Goal: Task Accomplishment & Management: Manage account settings

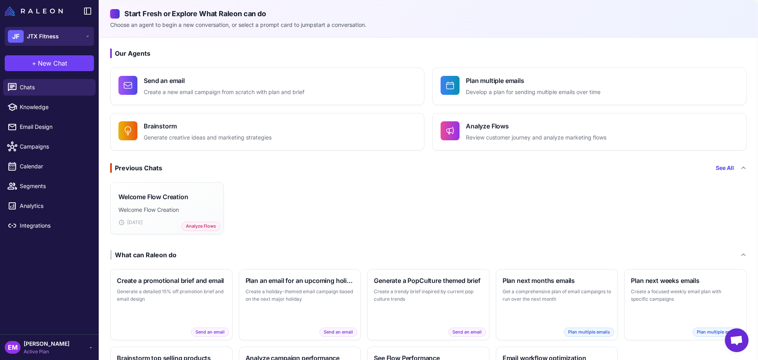
click at [50, 36] on span "JTX Fitness" at bounding box center [43, 36] width 32 height 9
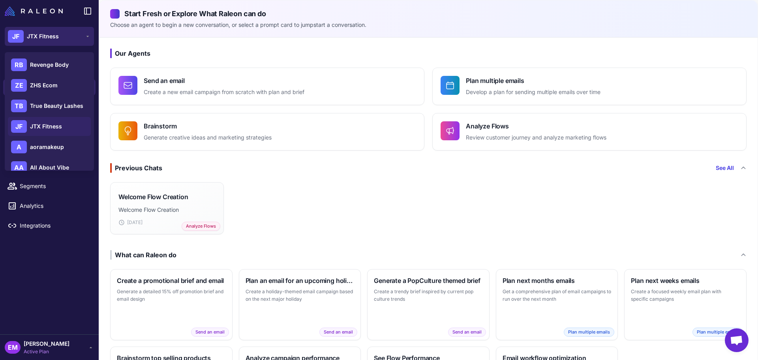
click at [51, 37] on span "JTX Fitness" at bounding box center [43, 36] width 32 height 9
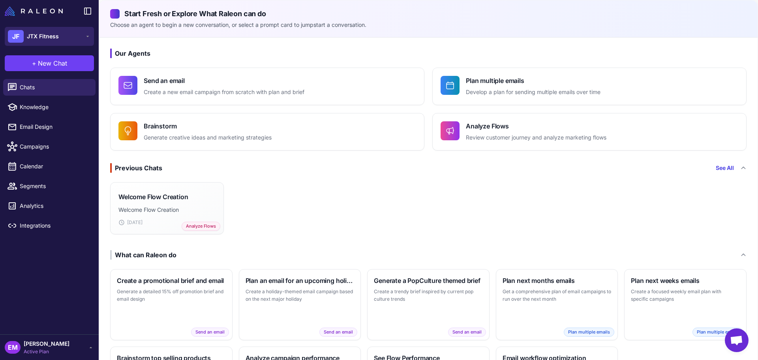
click at [51, 37] on span "JTX Fitness" at bounding box center [43, 36] width 32 height 9
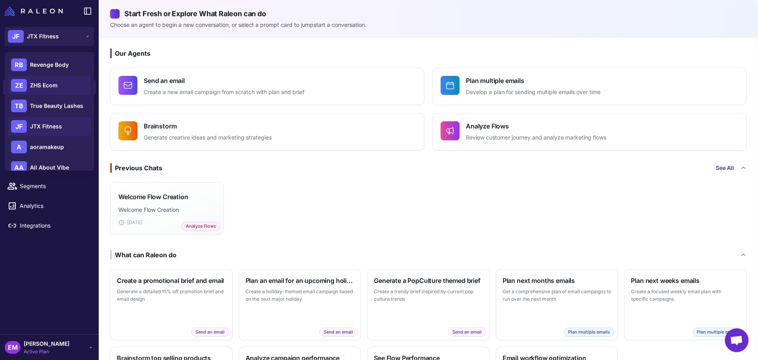
click at [58, 79] on div "ZE ZHS Ecom" at bounding box center [49, 85] width 83 height 19
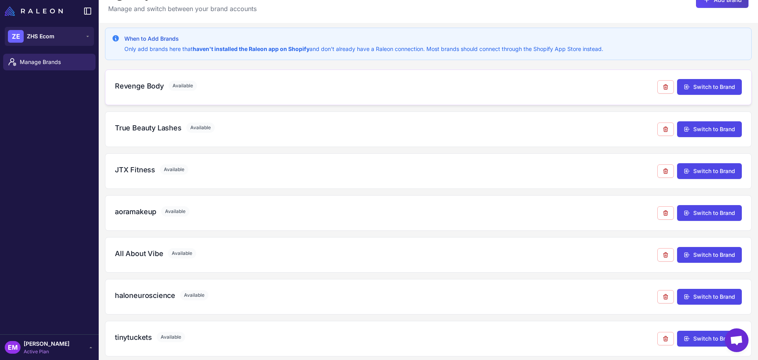
scroll to position [46, 0]
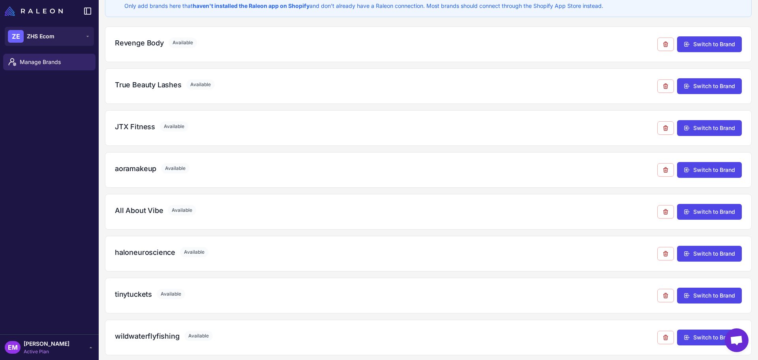
scroll to position [71, 0]
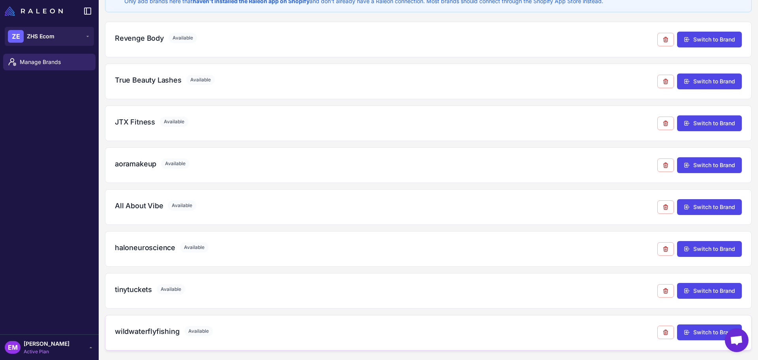
click at [162, 329] on h3 "wildwaterflyfishing" at bounding box center [147, 331] width 65 height 11
click at [129, 291] on h3 "tinytuckets" at bounding box center [133, 289] width 37 height 11
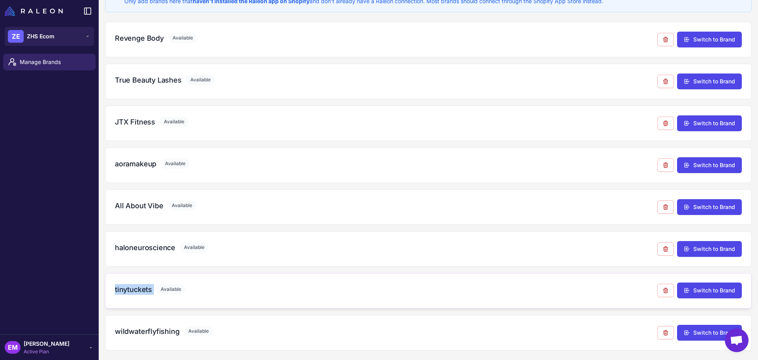
click at [129, 291] on h3 "tinytuckets" at bounding box center [133, 289] width 37 height 11
click at [135, 248] on h3 "haloneuroscience" at bounding box center [145, 247] width 60 height 11
click at [129, 208] on h3 "All About Vibe" at bounding box center [139, 205] width 48 height 11
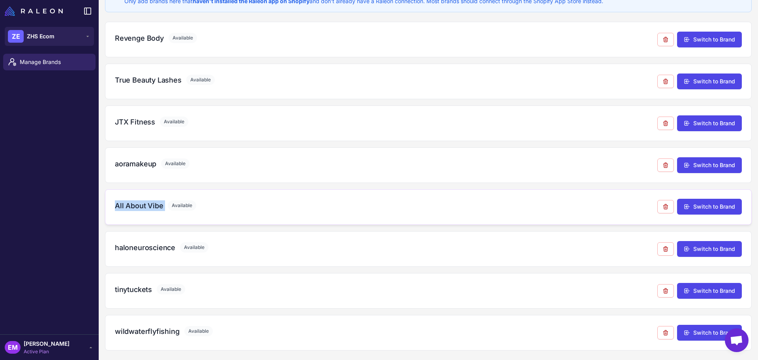
click at [129, 208] on h3 "All About Vibe" at bounding box center [139, 205] width 48 height 11
click at [133, 169] on h3 "aoramakeup" at bounding box center [135, 163] width 41 height 11
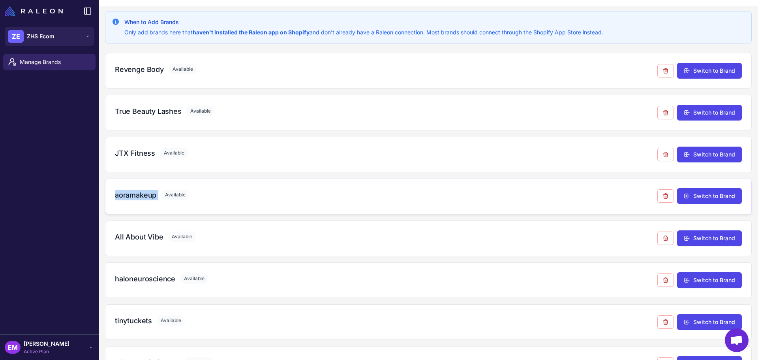
scroll to position [0, 0]
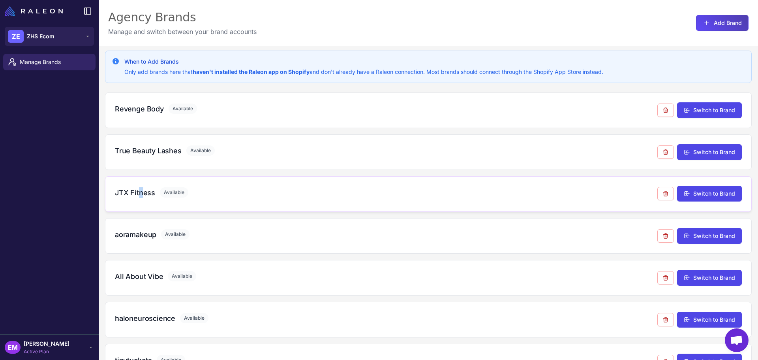
click at [141, 194] on h3 "JTX Fitness" at bounding box center [135, 192] width 40 height 11
click at [141, 195] on h3 "JTX Fitness" at bounding box center [135, 192] width 40 height 11
click at [57, 64] on span "Manage Brands" at bounding box center [55, 62] width 70 height 9
click at [62, 33] on button "ZE ZHS Ecom" at bounding box center [49, 36] width 89 height 19
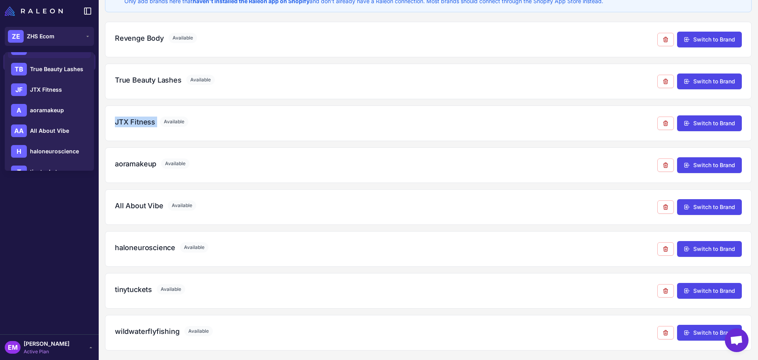
scroll to position [73, 0]
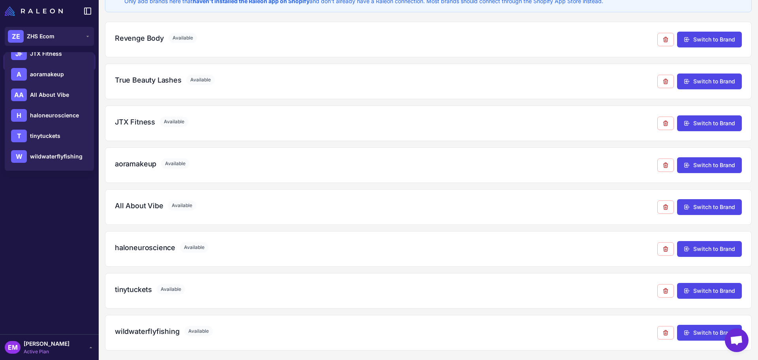
click at [48, 347] on span "[PERSON_NAME]" at bounding box center [47, 343] width 46 height 9
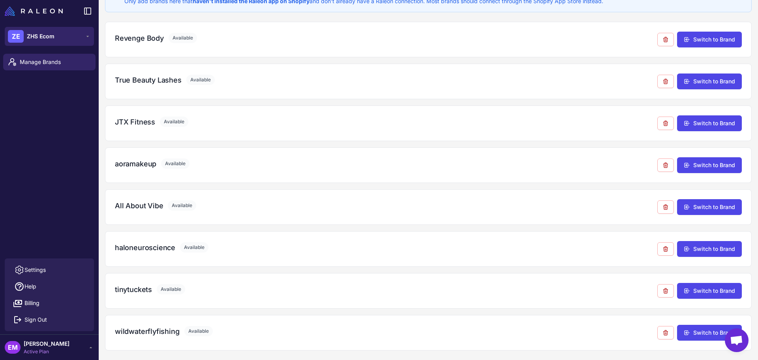
click at [55, 37] on button "ZE ZHS Ecom" at bounding box center [49, 36] width 89 height 19
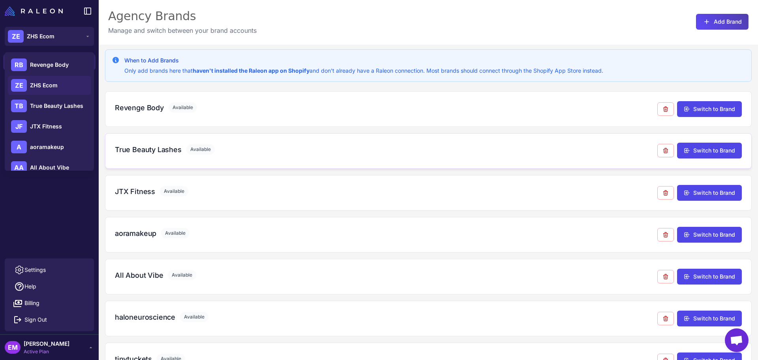
scroll to position [0, 0]
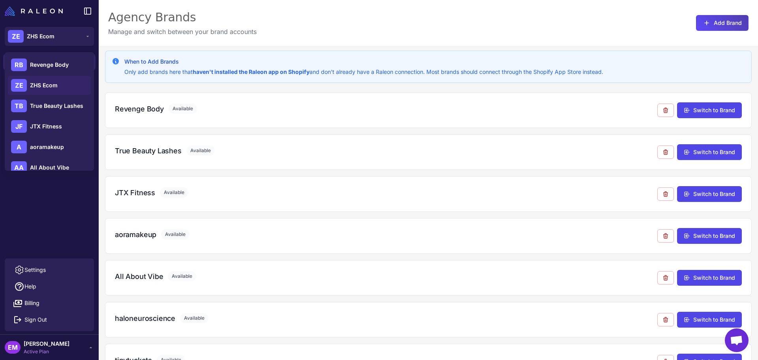
click at [382, 68] on p "Only add brands here that haven't installed the Raleon app on Shopify and don't…" at bounding box center [363, 72] width 479 height 9
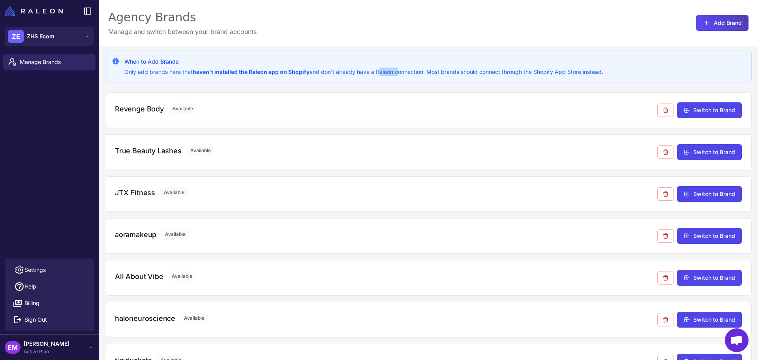
click at [382, 68] on p "Only add brands here that haven't installed the Raleon app on Shopify and don't…" at bounding box center [363, 72] width 479 height 9
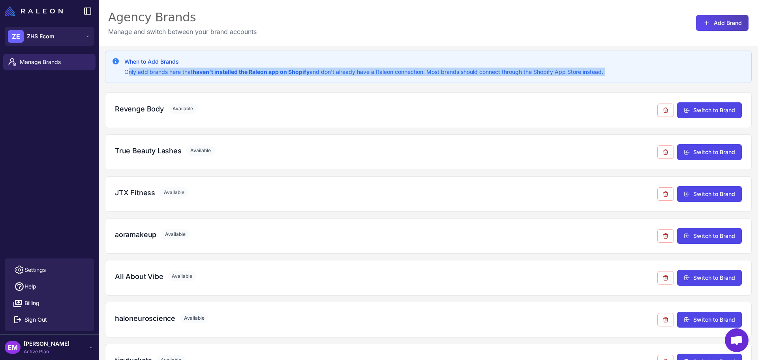
click at [382, 68] on p "Only add brands here that haven't installed the Raleon app on Shopify and don't…" at bounding box center [363, 72] width 479 height 9
click at [42, 41] on div "ZE ZHS Ecom" at bounding box center [31, 36] width 47 height 13
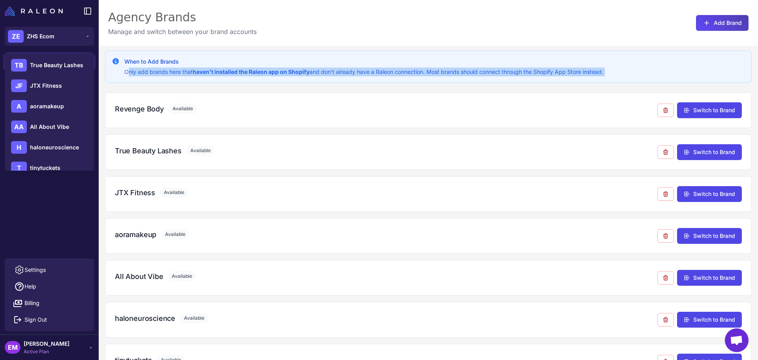
scroll to position [73, 0]
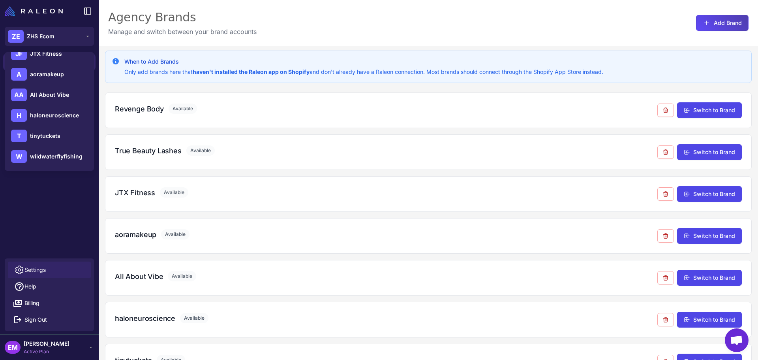
click at [37, 264] on link "Settings" at bounding box center [49, 270] width 83 height 17
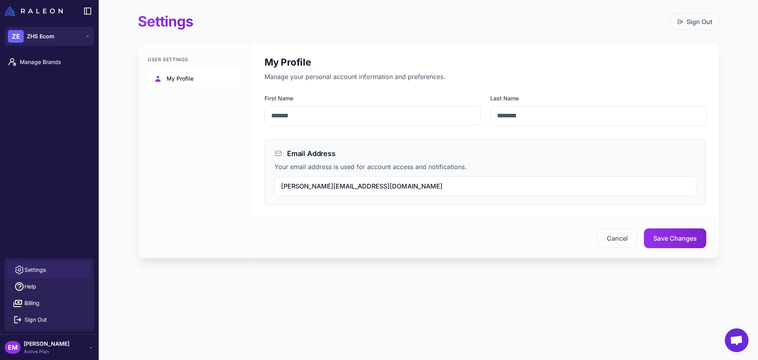
click at [153, 71] on link "My Profile" at bounding box center [195, 79] width 94 height 18
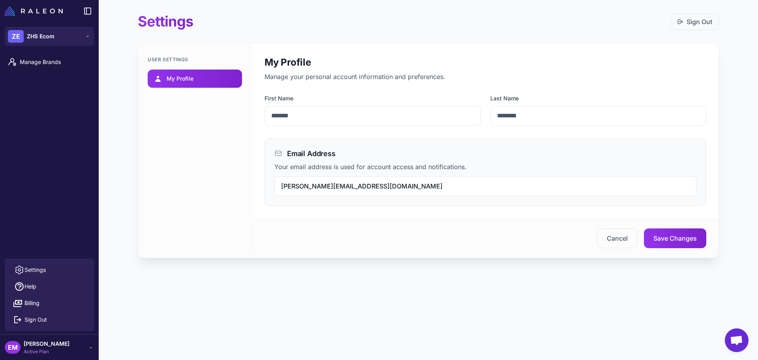
click at [169, 83] on span "My Profile" at bounding box center [180, 78] width 27 height 9
click at [35, 61] on span "Manage Brands" at bounding box center [55, 62] width 70 height 9
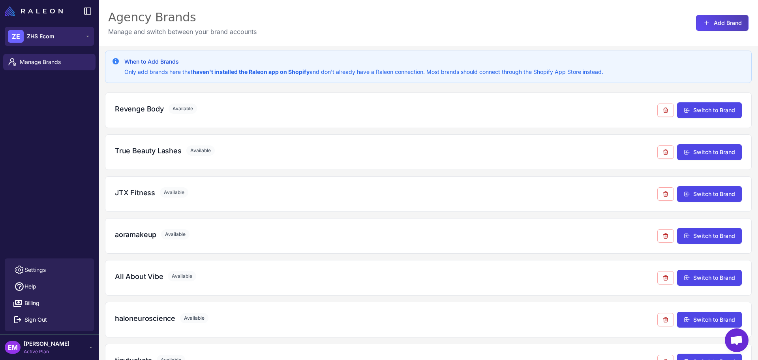
click at [38, 39] on span "ZHS Ecom" at bounding box center [41, 36] width 28 height 9
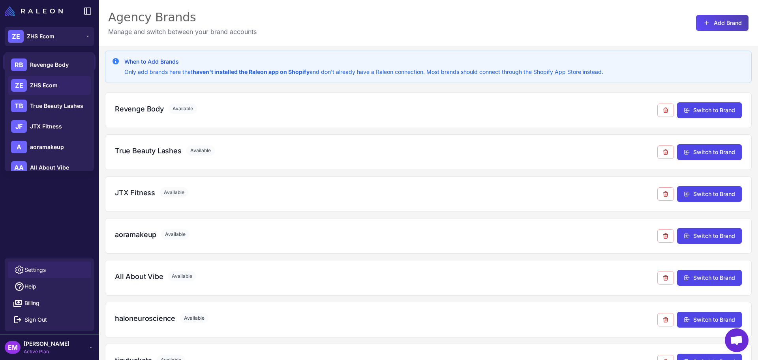
click at [30, 266] on span "Settings" at bounding box center [34, 269] width 21 height 9
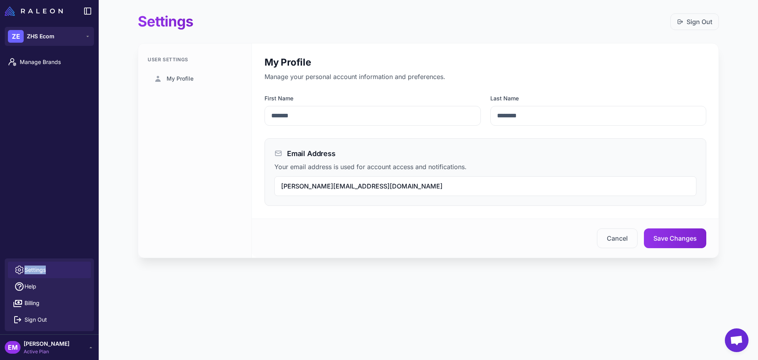
click at [30, 266] on span "Settings" at bounding box center [34, 269] width 21 height 9
click at [172, 80] on span "My Profile" at bounding box center [180, 78] width 27 height 9
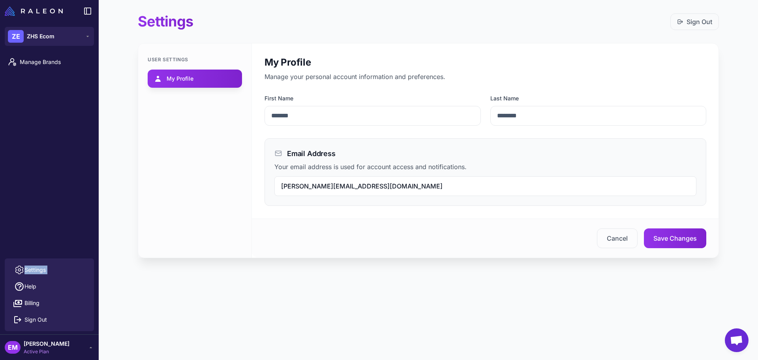
click at [172, 80] on span "My Profile" at bounding box center [180, 78] width 27 height 9
